Goal: Task Accomplishment & Management: Use online tool/utility

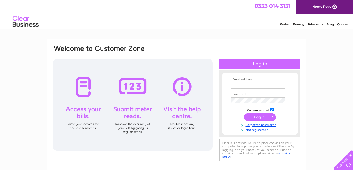
click at [241, 84] on input "text" at bounding box center [258, 86] width 54 height 6
type input "elienewsagents@btconnect.com"
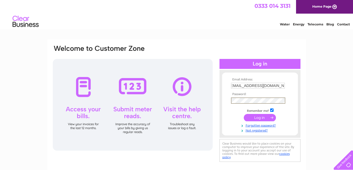
scroll to position [0, 0]
click at [261, 117] on input "submit" at bounding box center [260, 116] width 32 height 7
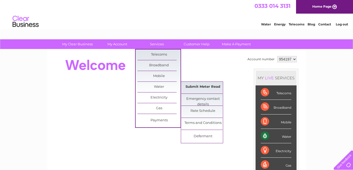
click at [205, 86] on link "Submit Meter Read" at bounding box center [202, 87] width 43 height 10
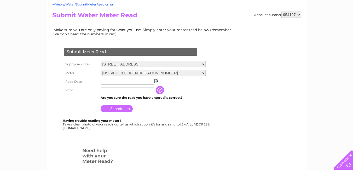
scroll to position [52, 0]
click at [156, 79] on img at bounding box center [156, 80] width 4 height 4
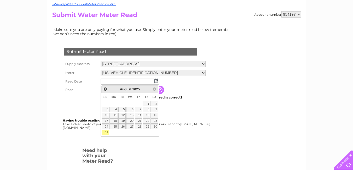
click at [107, 132] on link "31" at bounding box center [105, 131] width 7 height 5
type input "[DATE]"
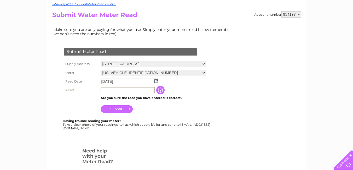
click at [108, 89] on input "text" at bounding box center [128, 90] width 54 height 6
type input "00172"
click at [116, 109] on input "Submit" at bounding box center [117, 108] width 32 height 7
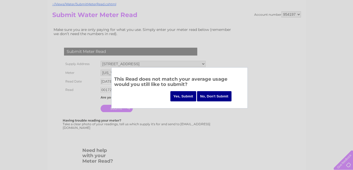
click at [185, 94] on input "Yes, Submit" at bounding box center [183, 96] width 26 height 10
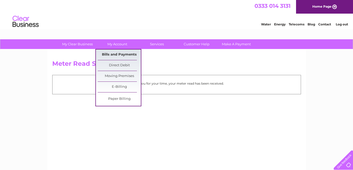
click at [123, 53] on link "Bills and Payments" at bounding box center [119, 54] width 43 height 10
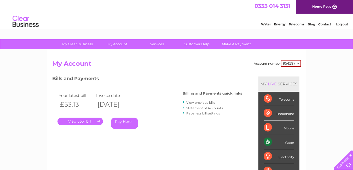
click at [89, 120] on link "." at bounding box center [79, 121] width 45 height 8
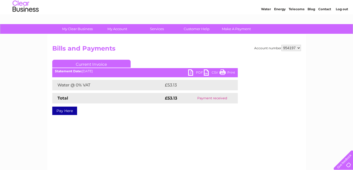
scroll to position [15, 0]
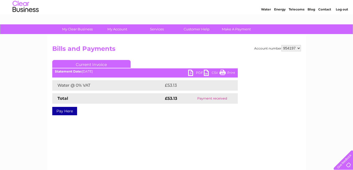
click at [8, 64] on div "My Clear Business Login Details My Details My Preferences Link Account My Accou…" at bounding box center [176, 147] width 353 height 246
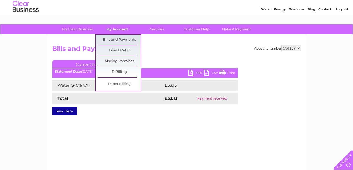
click at [120, 27] on link "My Account" at bounding box center [117, 29] width 43 height 10
